Goal: Check status: Check status

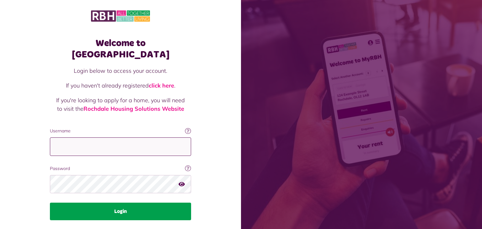
type input "**********"
click at [119, 203] on button "Login" at bounding box center [120, 212] width 141 height 18
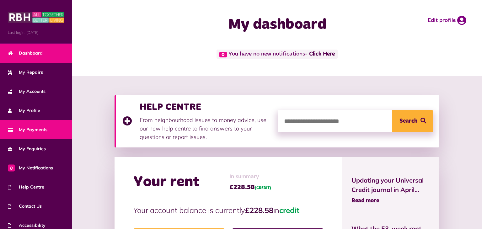
click at [49, 129] on link "My Payments" at bounding box center [36, 129] width 72 height 19
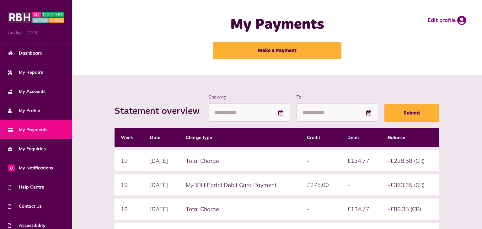
click at [477, 180] on div "Statement overview Showing To Submit Week Date Charge type Credit Debit Balance…" at bounding box center [277, 221] width 410 height 292
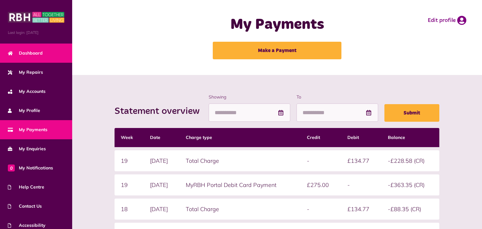
click at [49, 53] on link "Dashboard" at bounding box center [36, 53] width 72 height 19
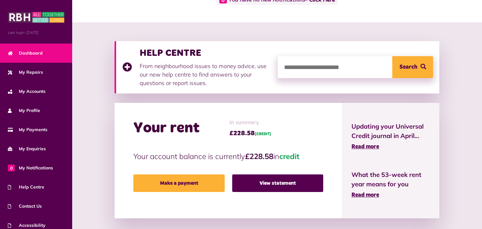
scroll to position [54, 0]
